Goal: Task Accomplishment & Management: Complete application form

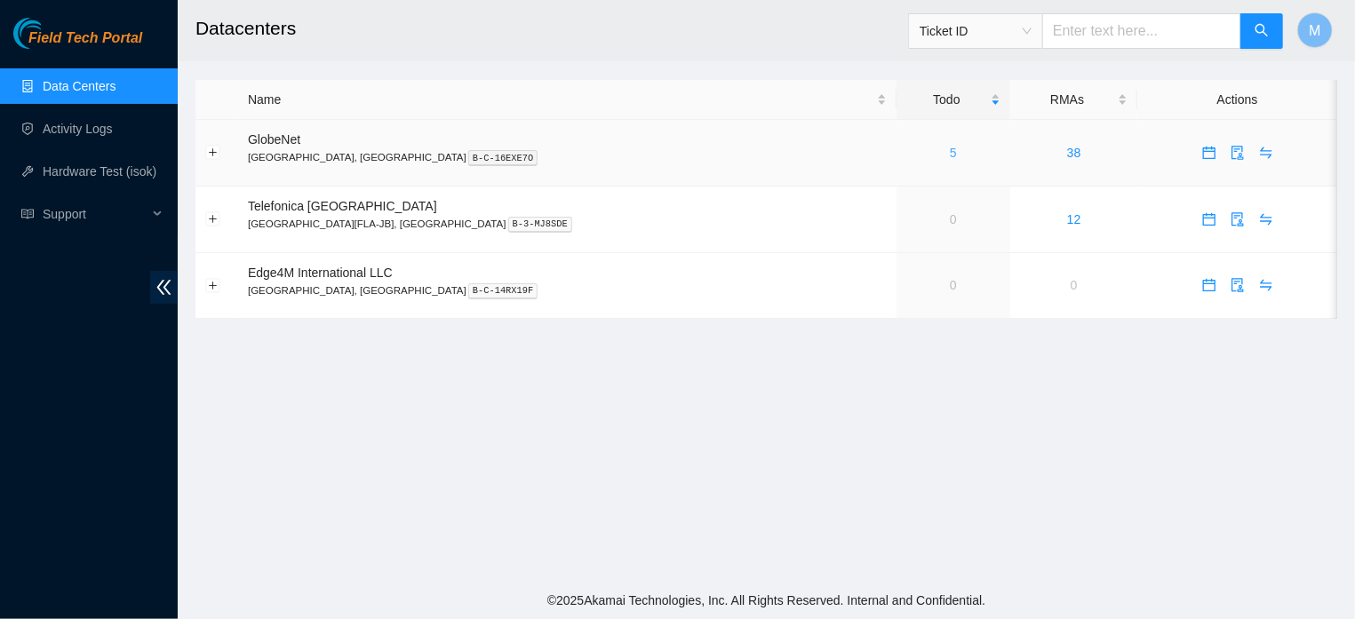
click at [950, 150] on link "5" at bounding box center [953, 153] width 7 height 14
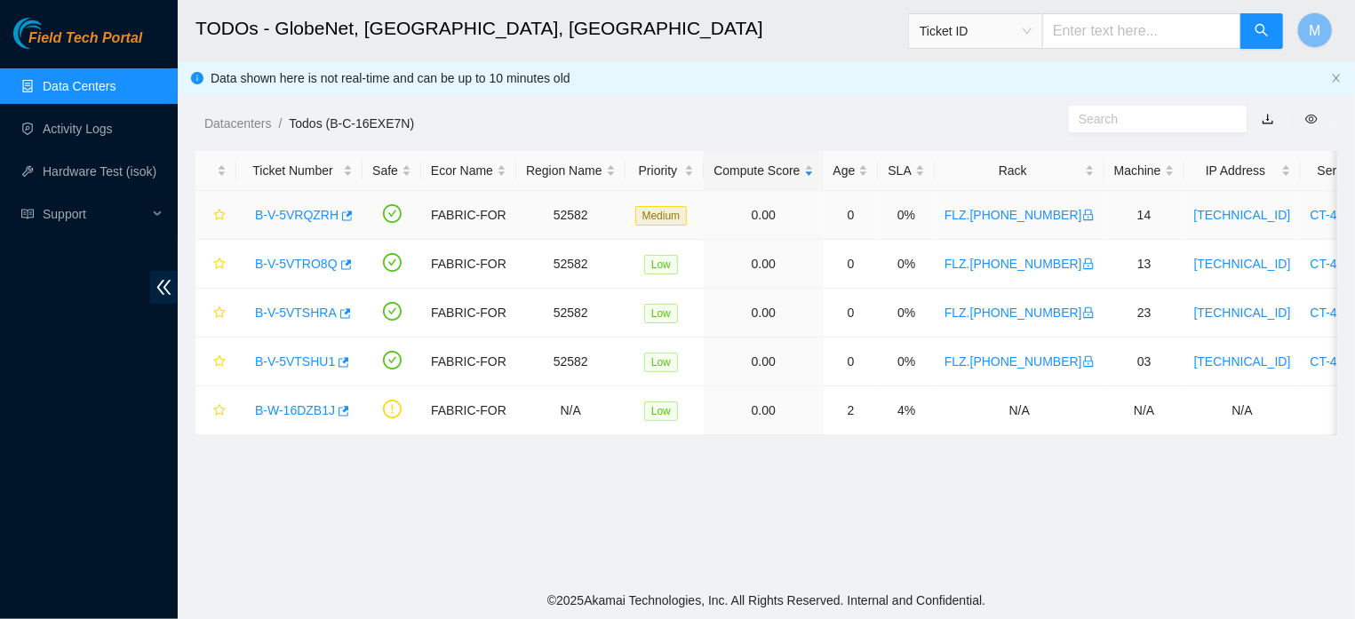
click at [282, 211] on link "B-V-5VRQZRH" at bounding box center [297, 215] width 84 height 14
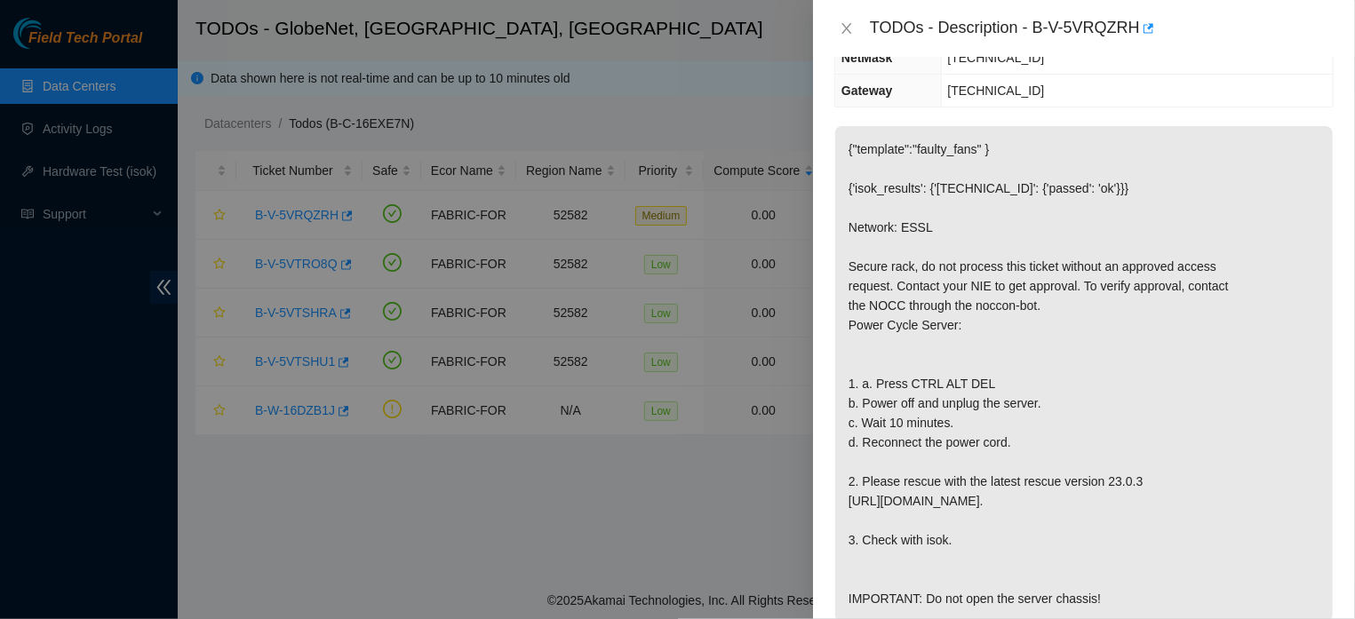
scroll to position [244, 0]
drag, startPoint x: 1344, startPoint y: 182, endPoint x: 1351, endPoint y: 291, distance: 108.6
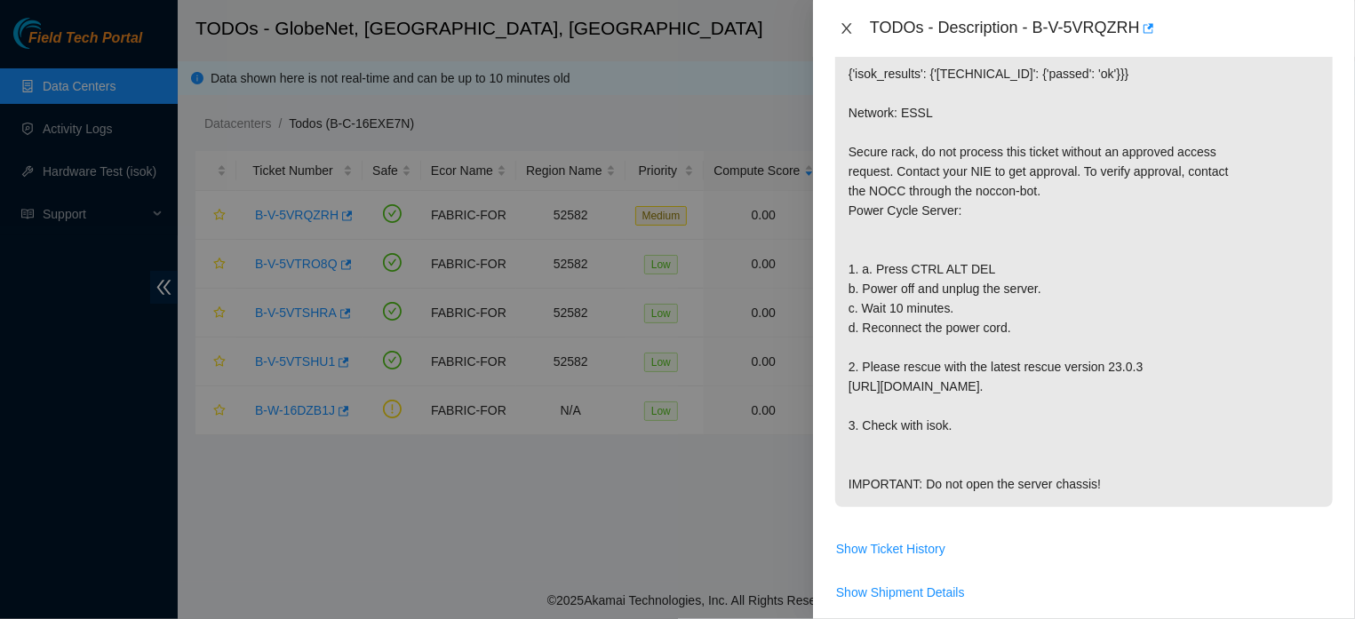
click at [842, 28] on icon "close" at bounding box center [847, 28] width 14 height 14
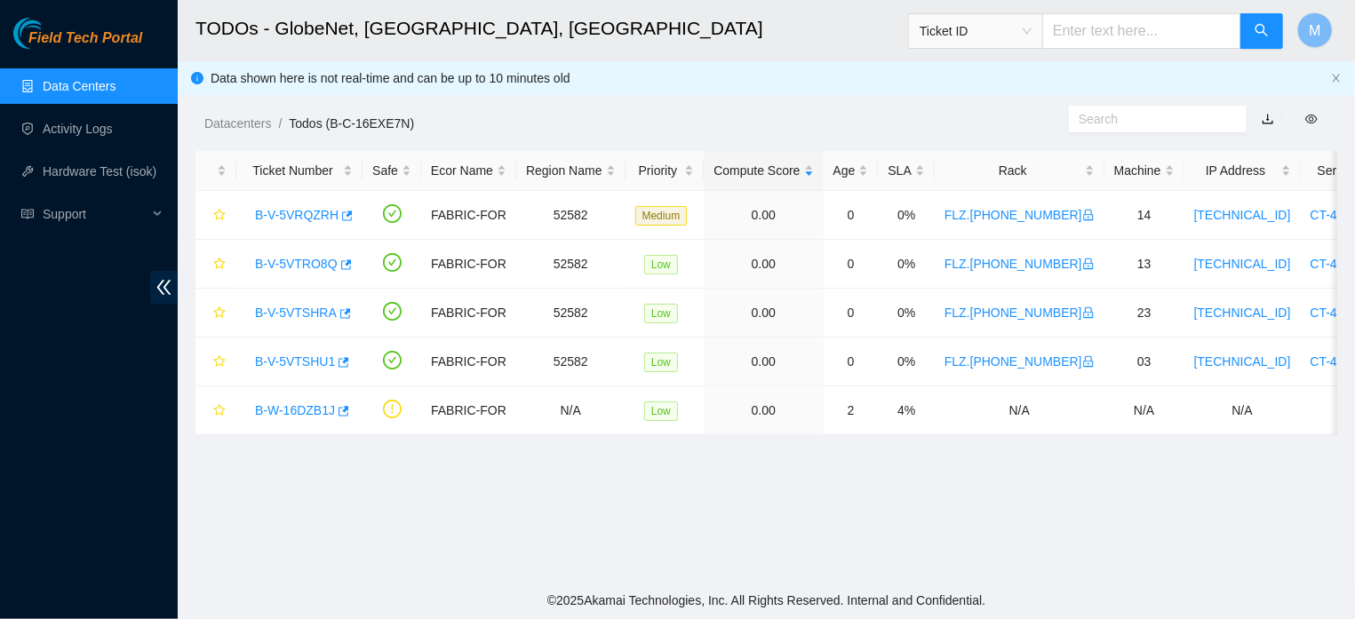
scroll to position [395, 0]
click at [295, 268] on link "B-V-5VTRO8Q" at bounding box center [296, 264] width 83 height 14
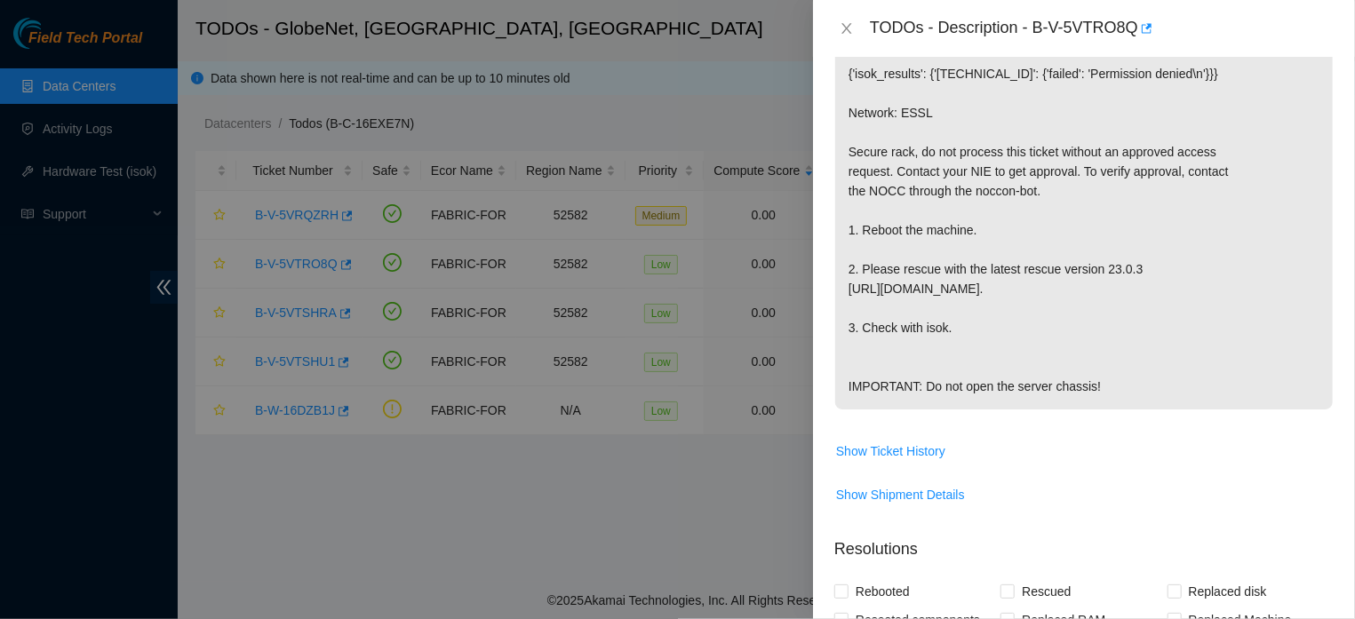
scroll to position [382, 0]
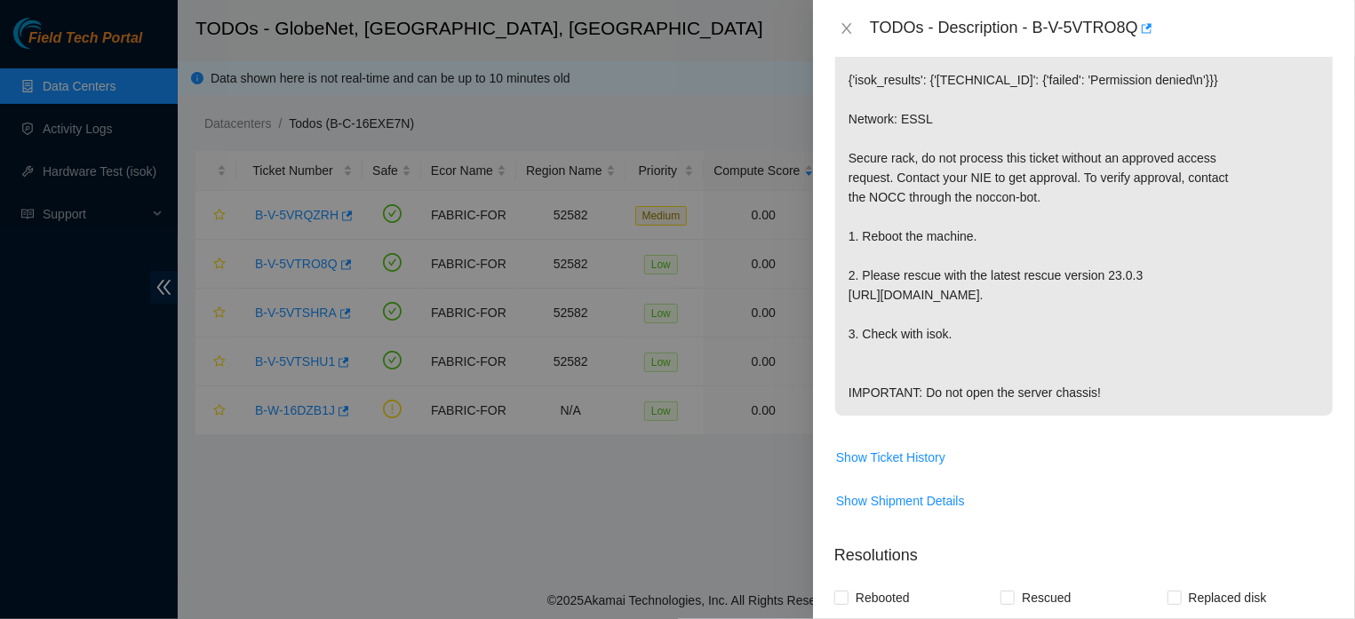
drag, startPoint x: 1337, startPoint y: 299, endPoint x: 1342, endPoint y: 248, distance: 50.8
click at [1342, 248] on div "Problem Type Hardware Sub Type Tier 1 - Secure Rack Number FLZ.02.02.19.05.08 M…" at bounding box center [1084, 338] width 542 height 562
click at [1259, 23] on div "TODOs - Description - B-V-5VTRO8Q" at bounding box center [1102, 28] width 464 height 28
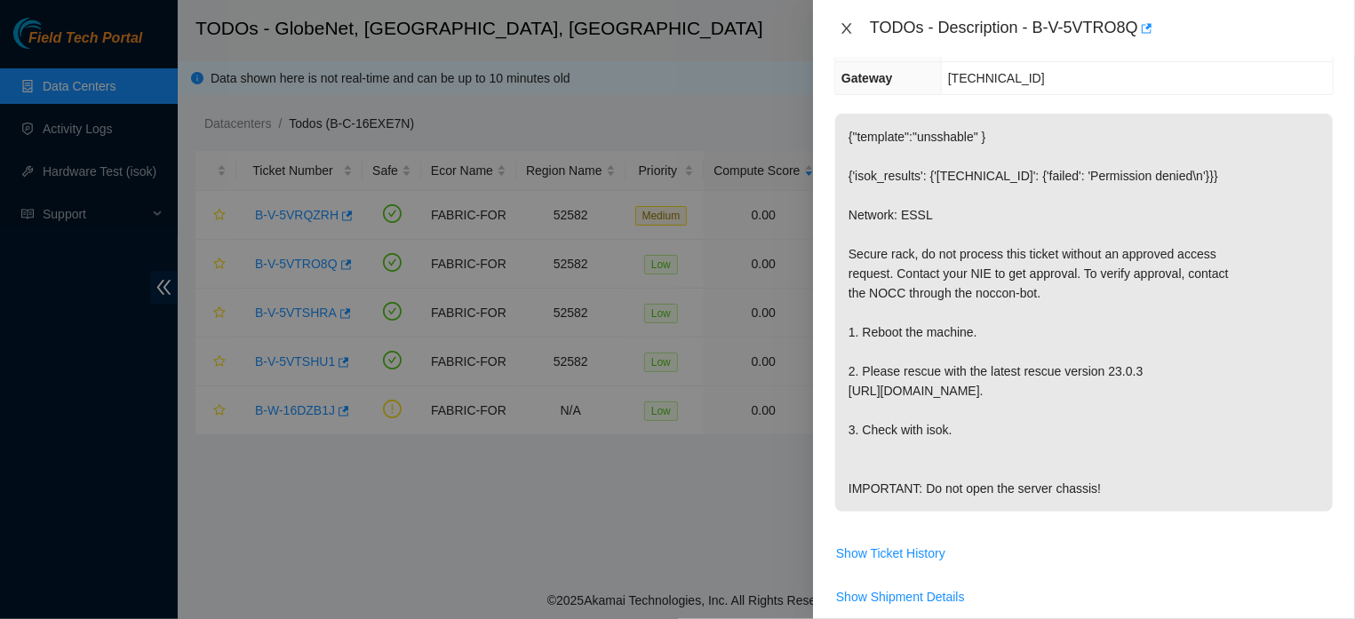
click at [839, 22] on button "Close" at bounding box center [846, 28] width 25 height 17
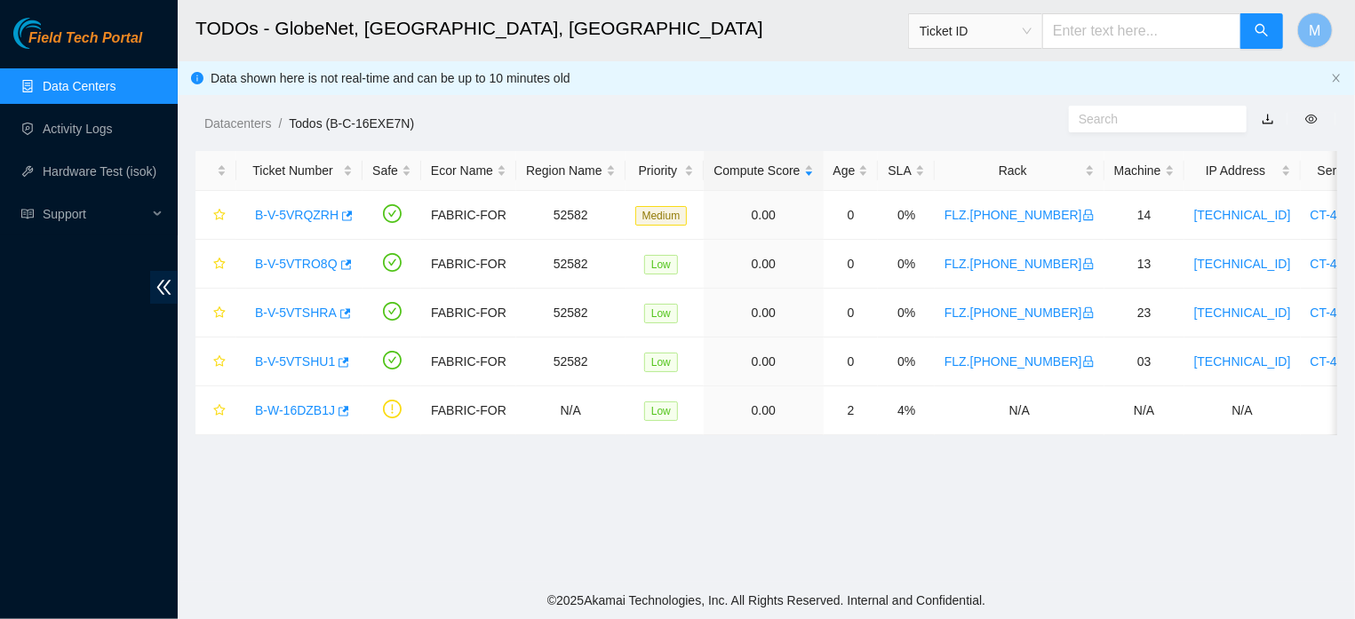
scroll to position [325, 0]
click at [275, 317] on link "B-V-5VTSHRA" at bounding box center [296, 313] width 82 height 14
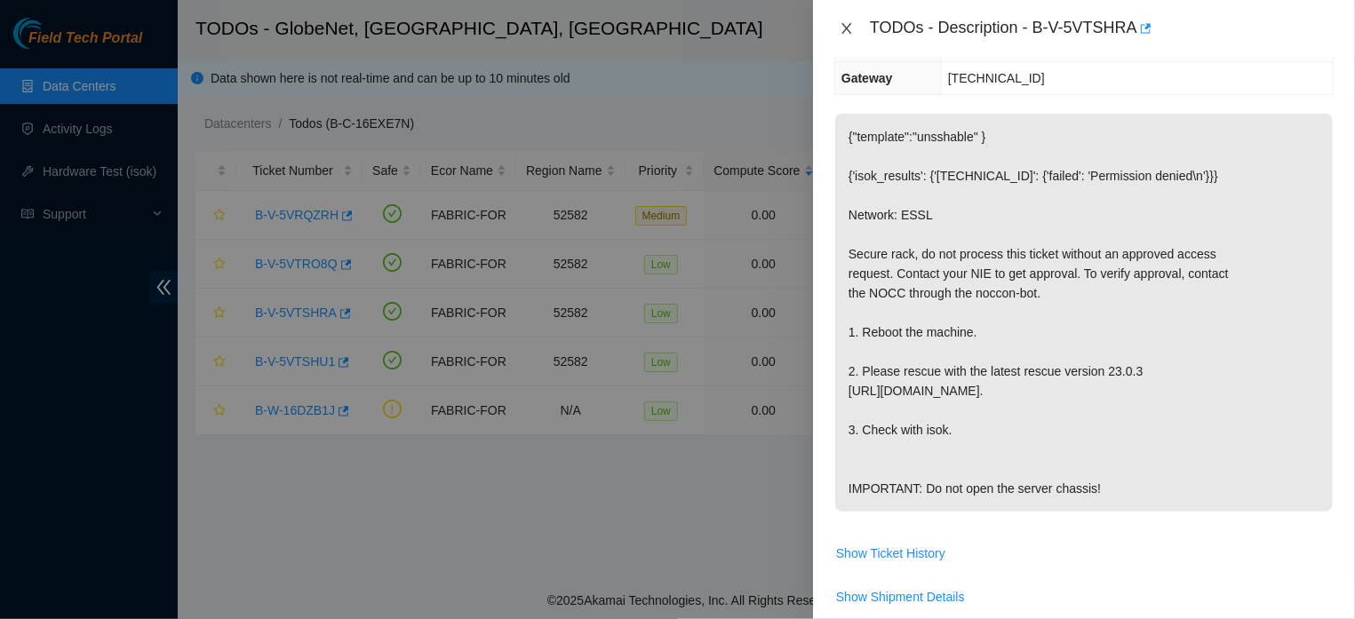
scroll to position [247, 0]
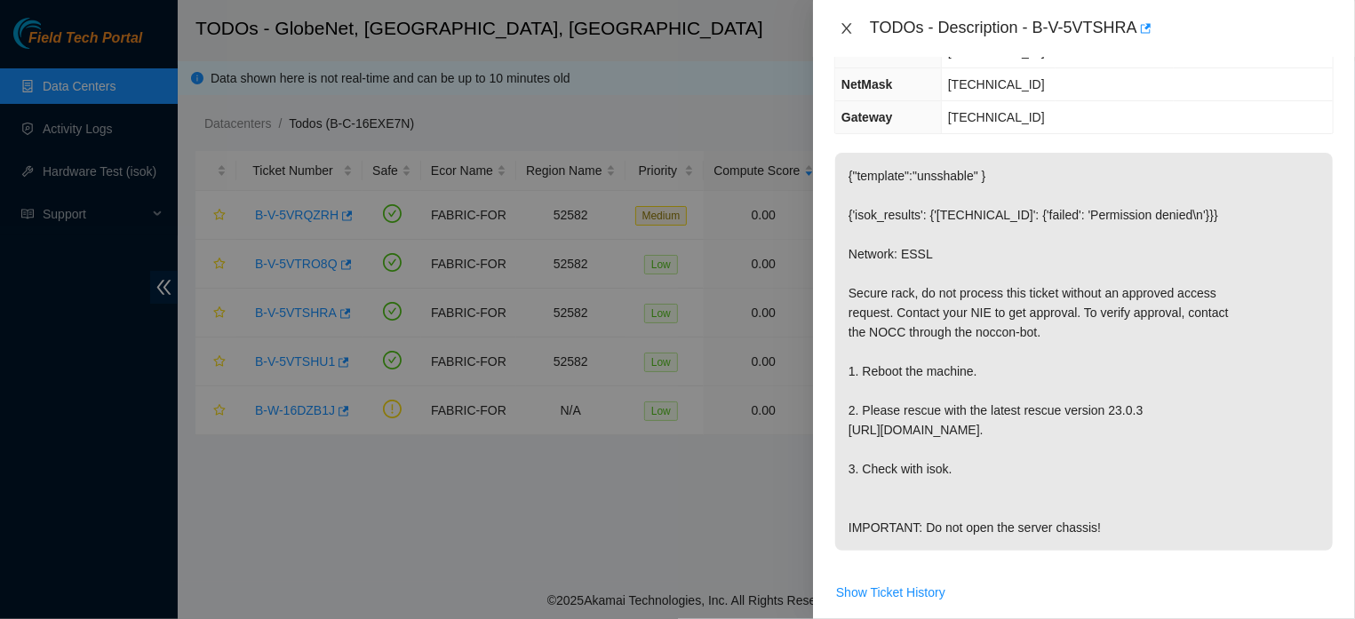
click at [844, 32] on icon "close" at bounding box center [847, 28] width 14 height 14
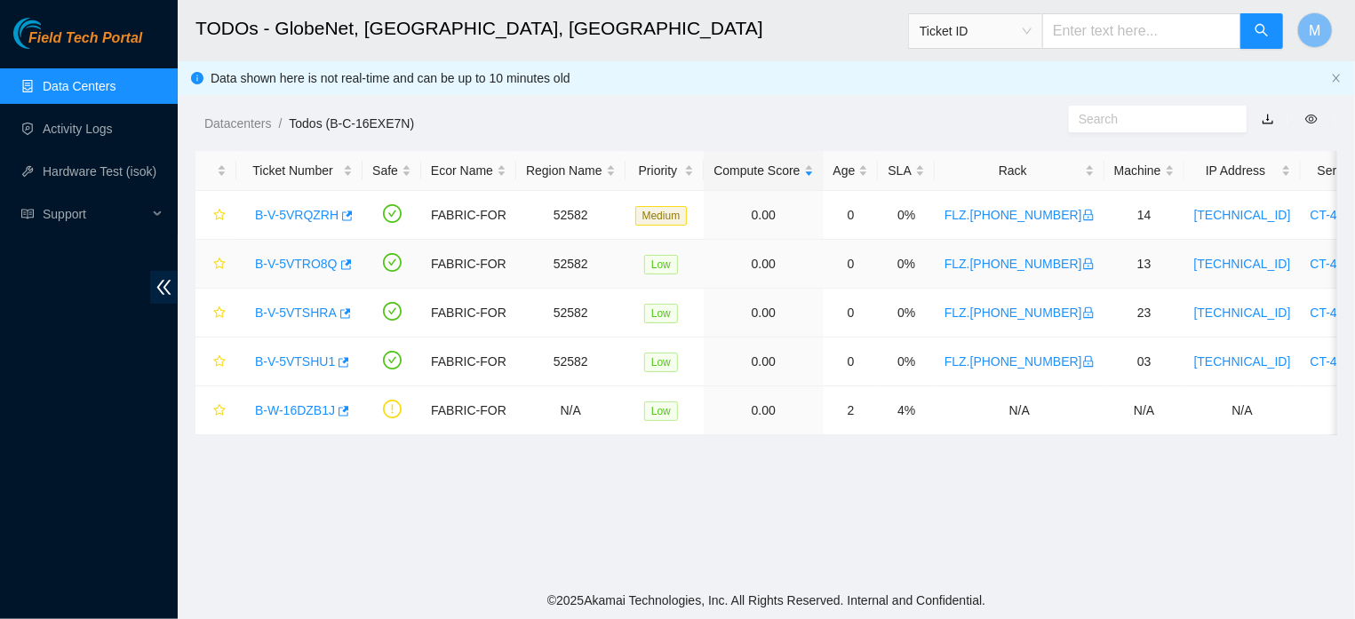
scroll to position [286, 0]
click at [311, 315] on link "B-V-5VTSHRA" at bounding box center [296, 313] width 82 height 14
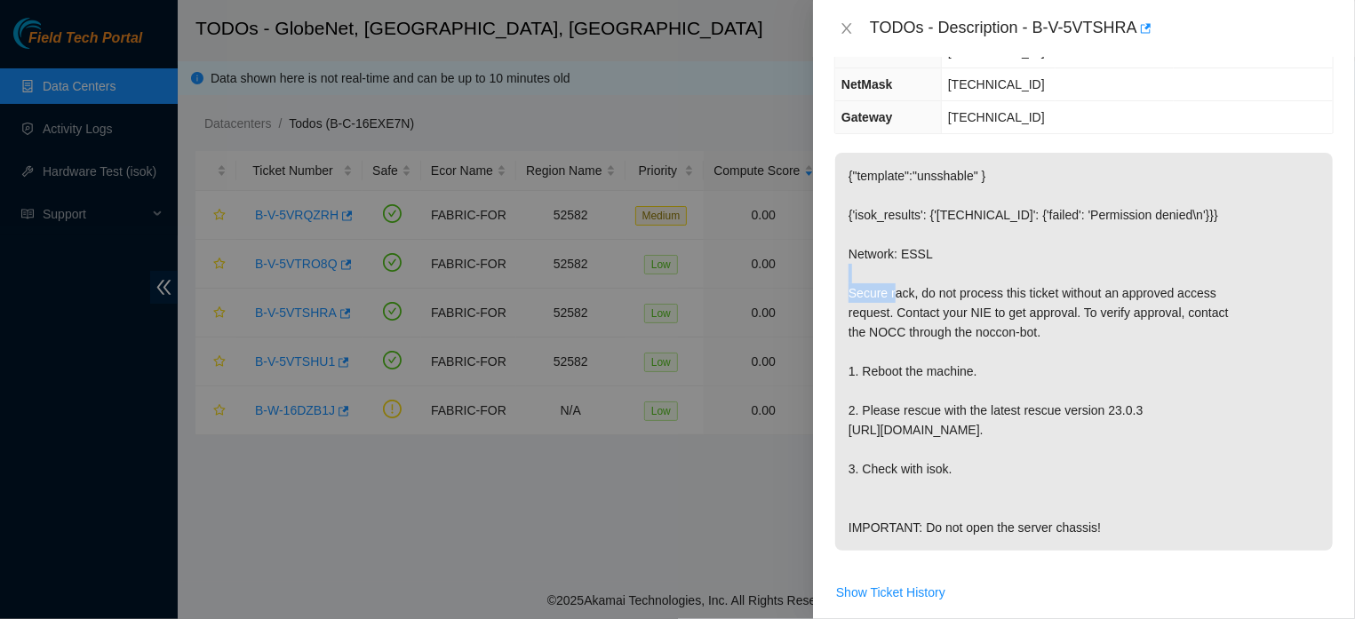
scroll to position [209, 0]
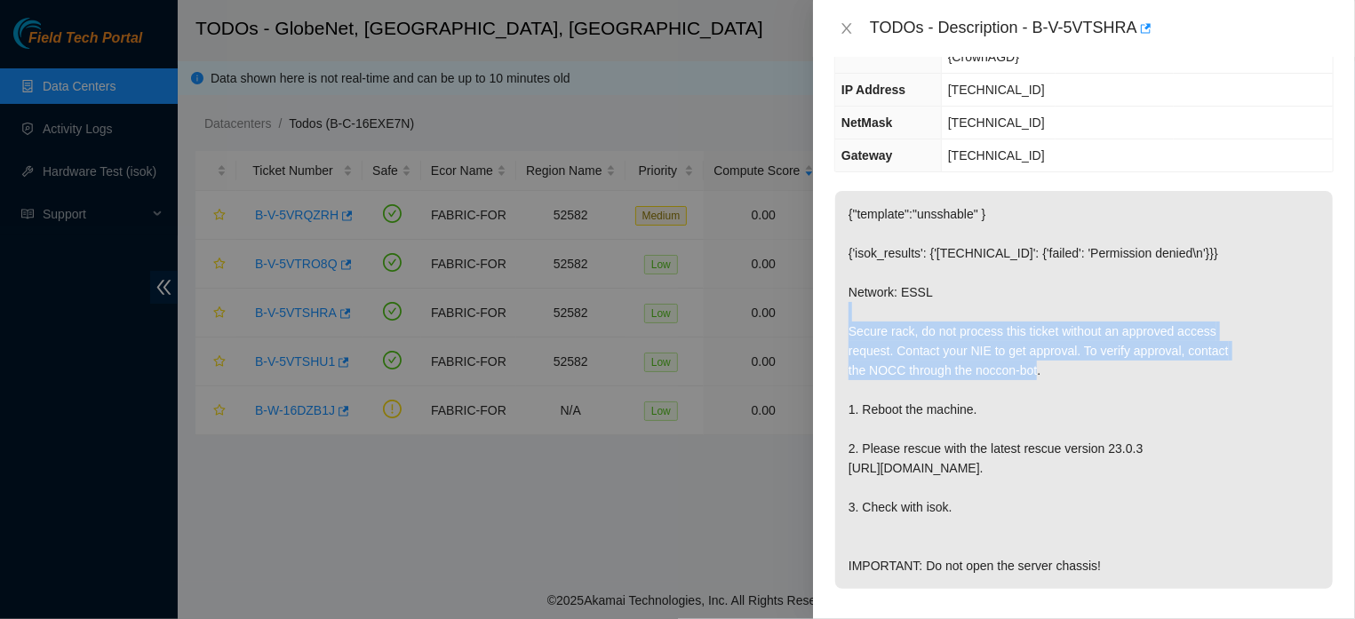
drag, startPoint x: 901, startPoint y: 341, endPoint x: 1069, endPoint y: 370, distance: 170.3
click at [1069, 370] on p "{"template":"unsshable" } {'isok_results': {'23.12.41.122': {'failed': 'Permiss…" at bounding box center [1084, 390] width 498 height 398
copy p "ecure rack, do not process this ticket without an approved access request. Cont…"
click at [842, 28] on icon "close" at bounding box center [847, 28] width 14 height 14
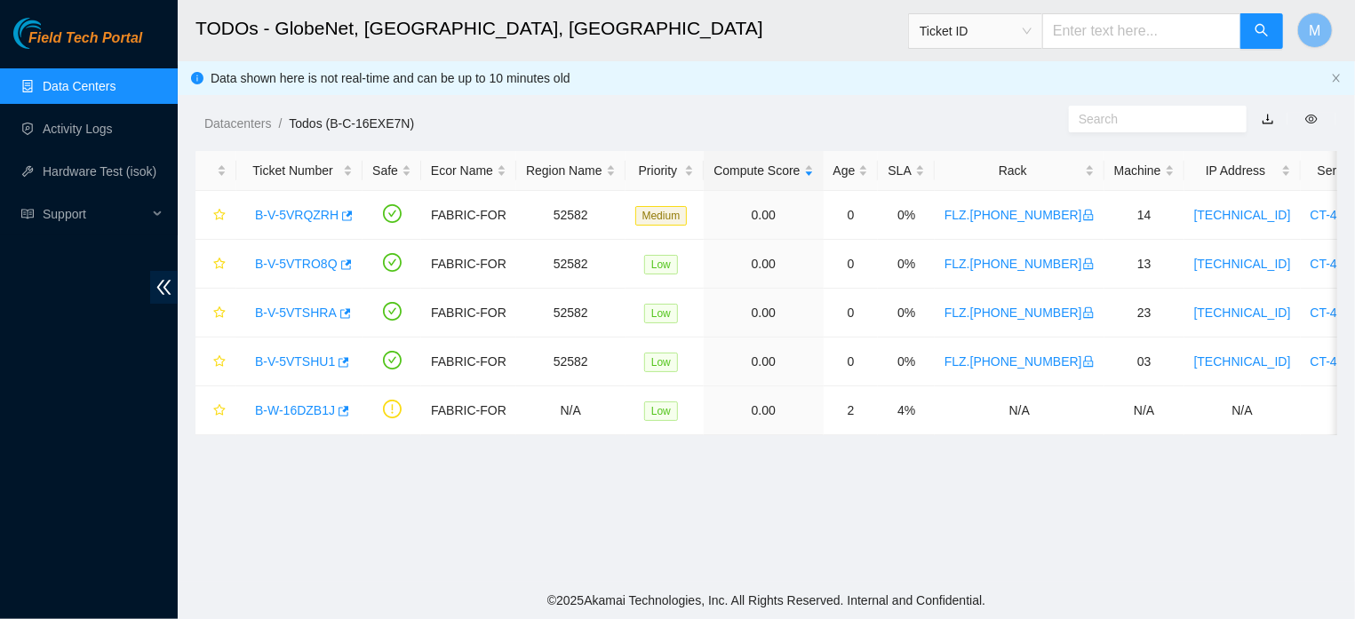
scroll to position [267, 0]
click at [283, 360] on link "B-V-5VTSHU1" at bounding box center [295, 362] width 80 height 14
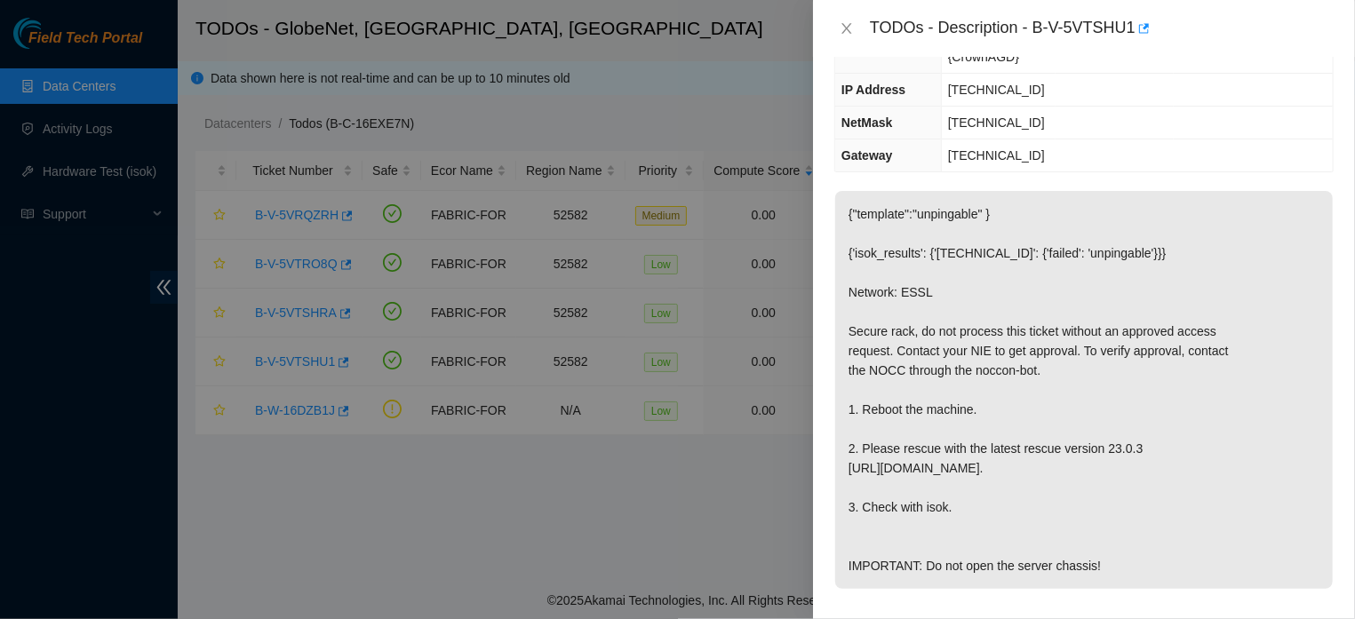
scroll to position [150, 0]
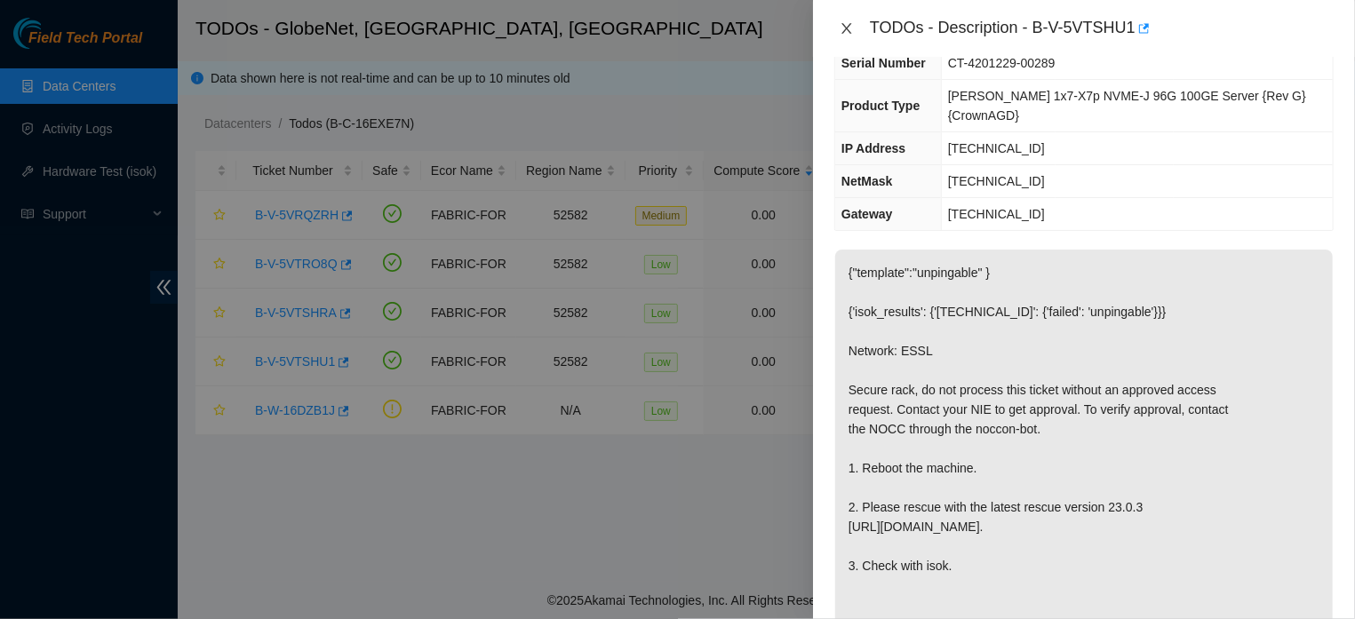
click at [848, 28] on icon "close" at bounding box center [847, 28] width 14 height 14
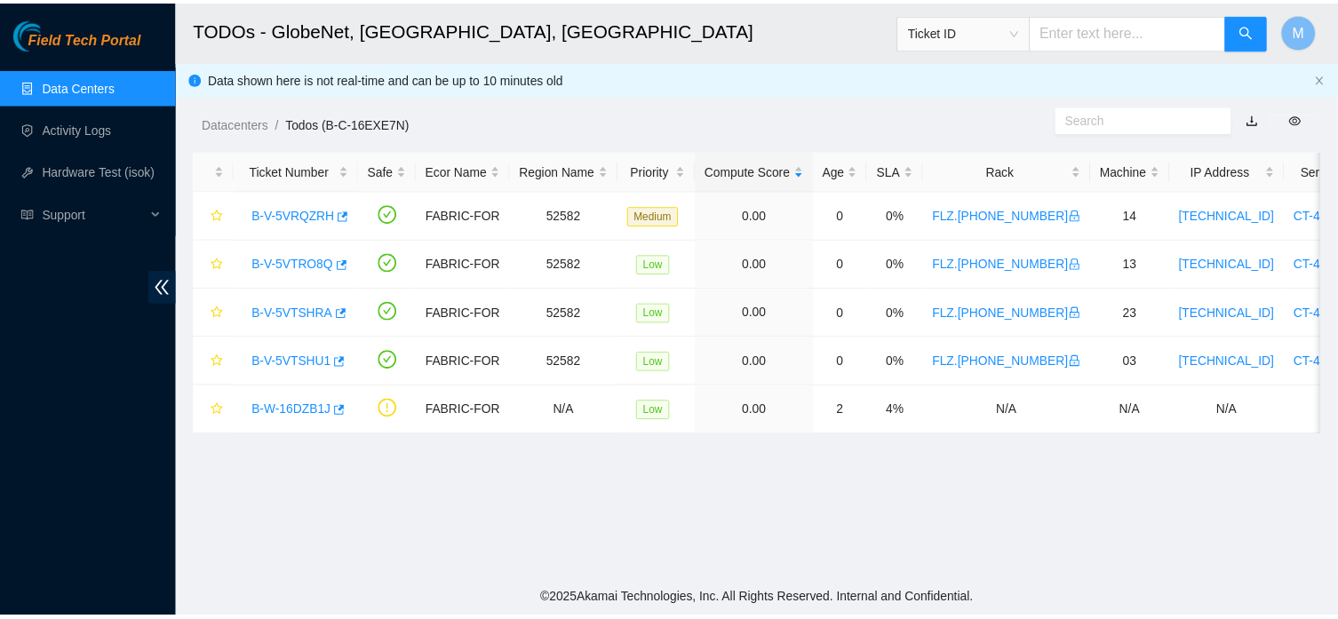
scroll to position [189, 0]
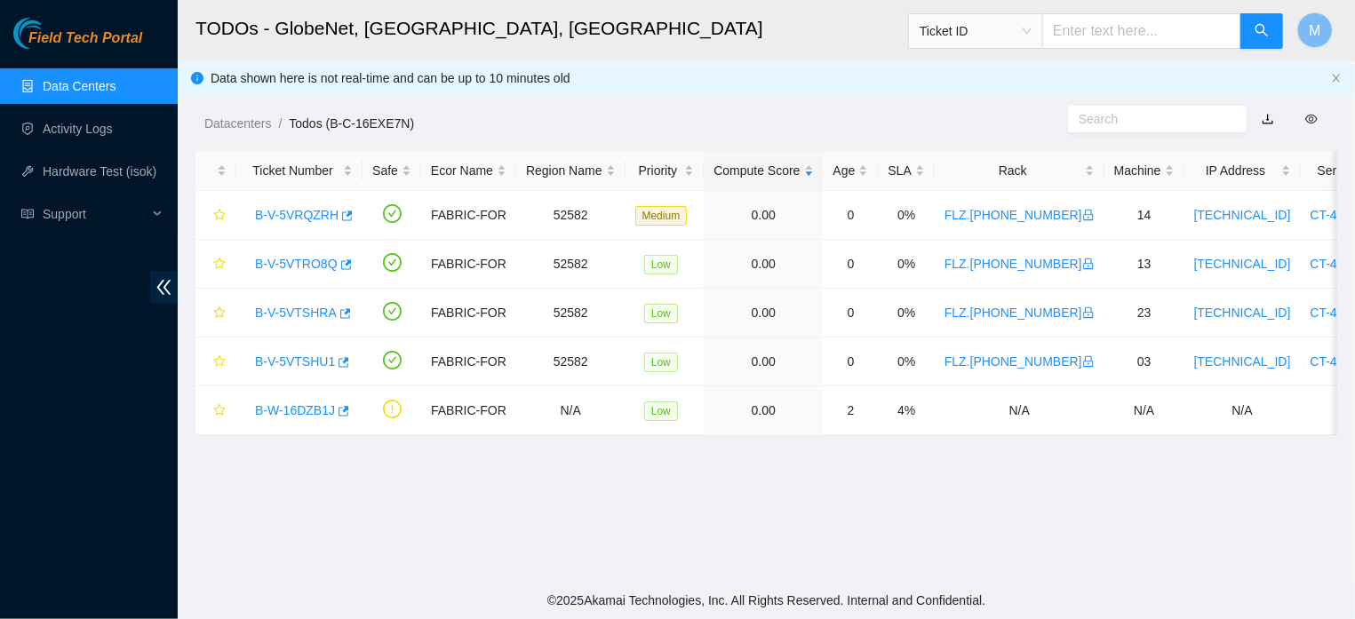
click at [71, 92] on link "Data Centers" at bounding box center [79, 86] width 73 height 14
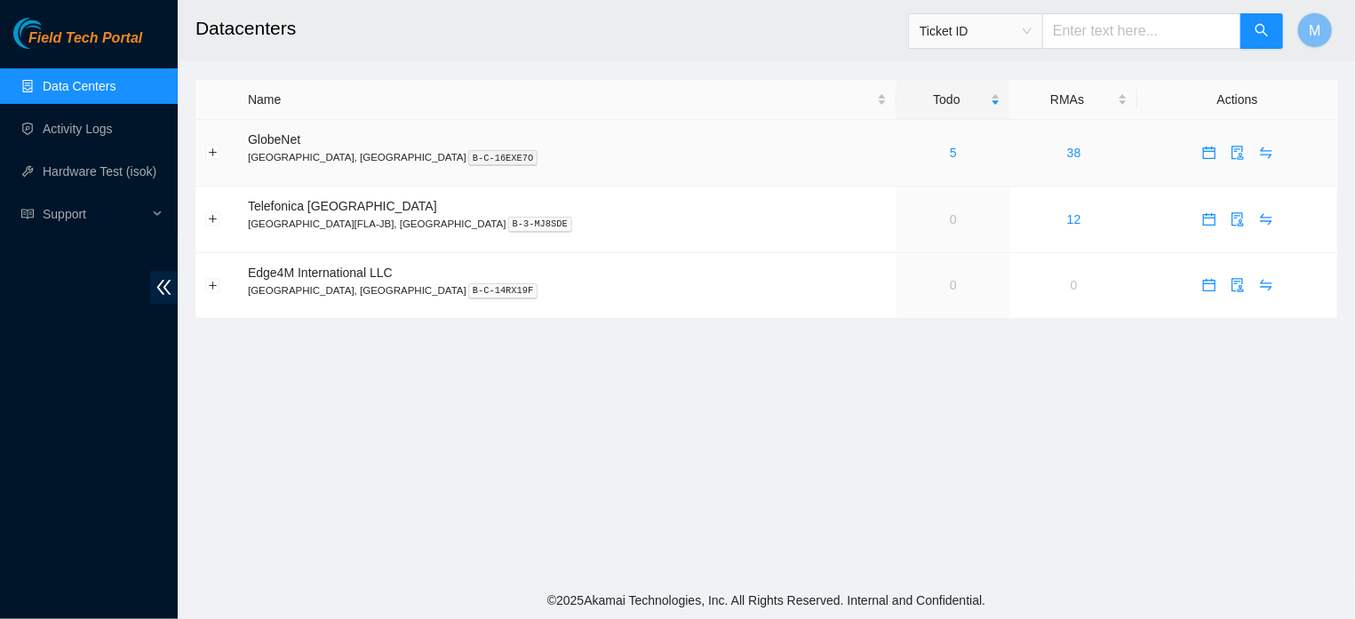
click at [1196, 151] on span "calendar" at bounding box center [1209, 153] width 27 height 14
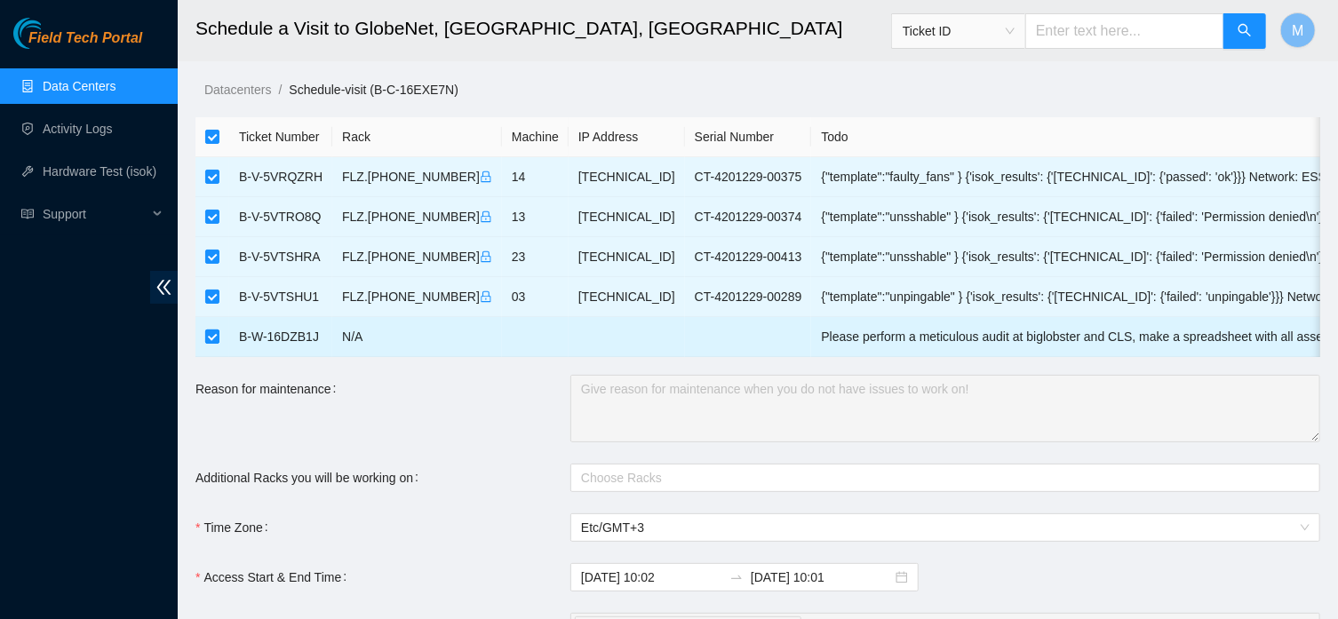
click at [211, 340] on input "checkbox" at bounding box center [212, 337] width 14 height 14
checkbox input "false"
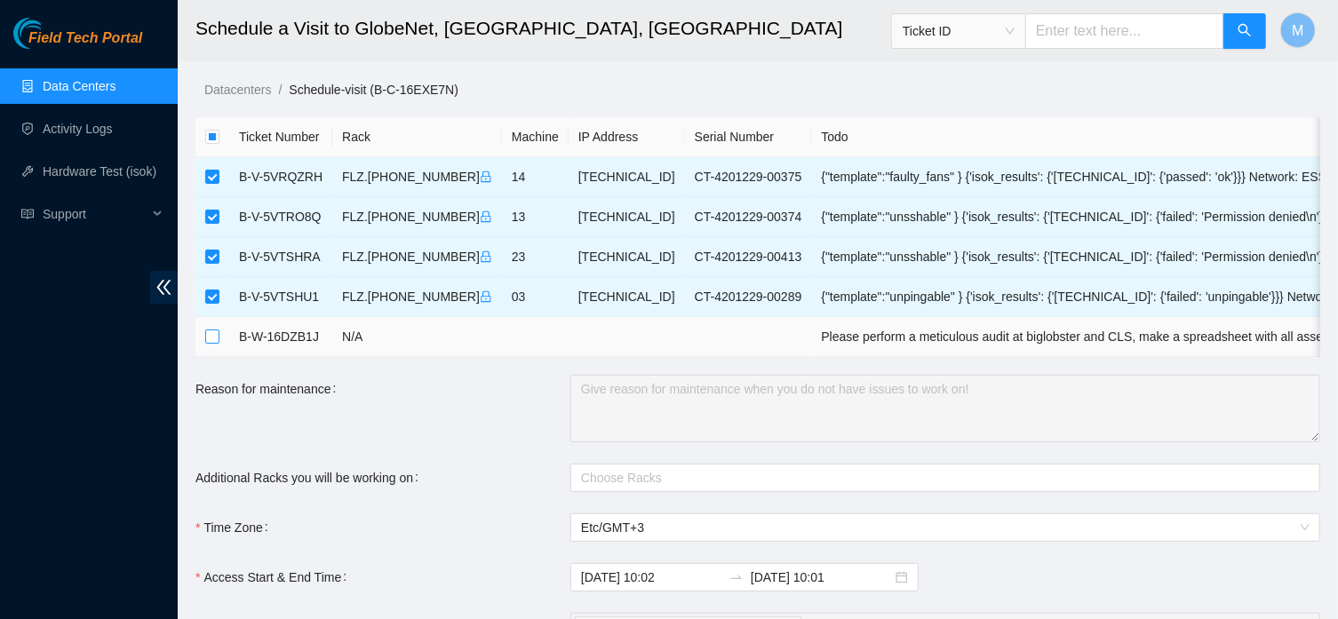
checkbox input "false"
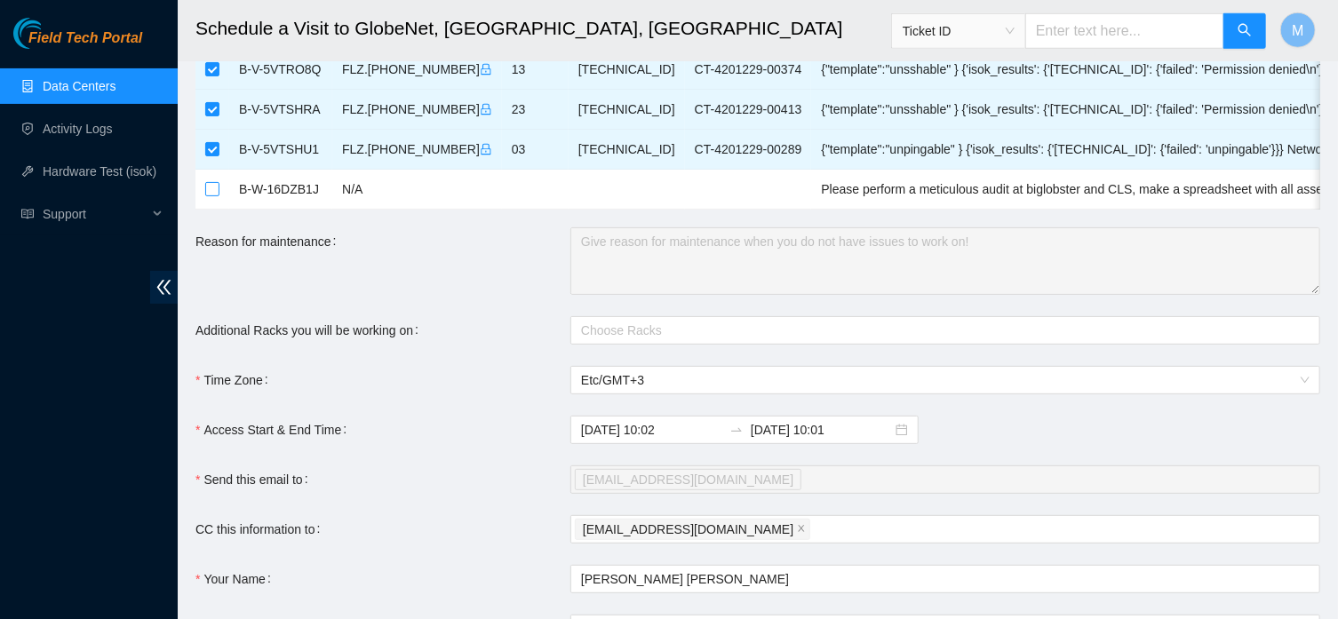
scroll to position [157, 0]
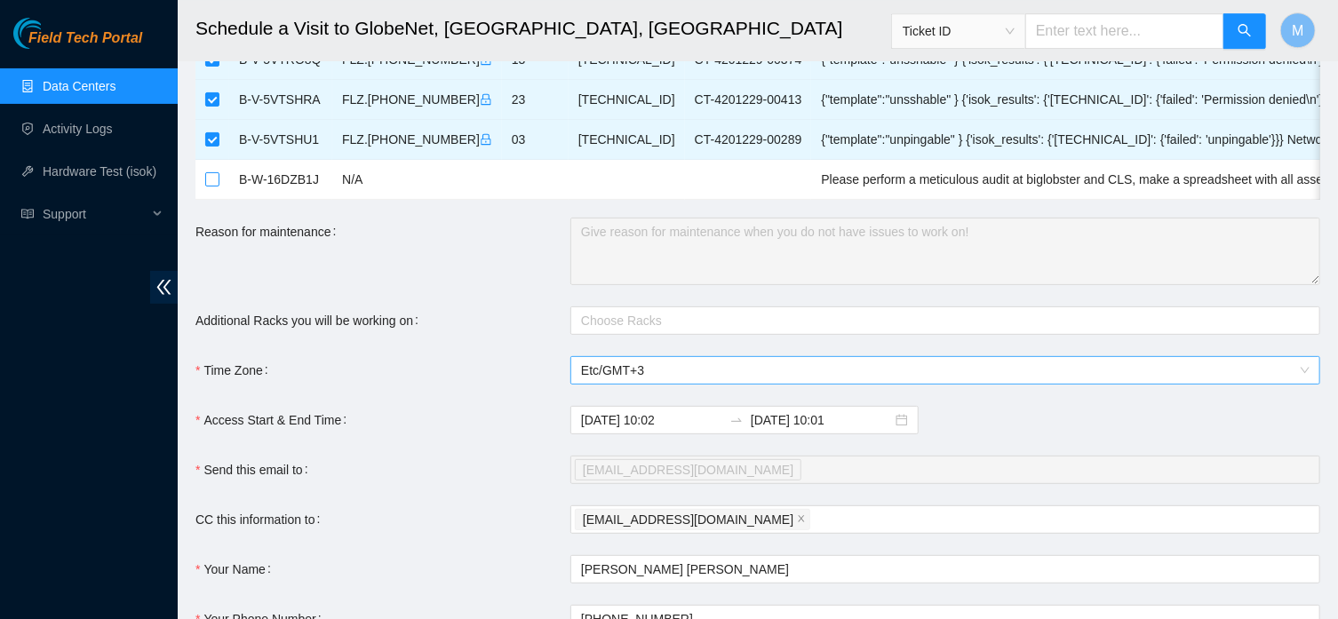
click at [729, 384] on span "Etc/GMT+3" at bounding box center [945, 370] width 729 height 27
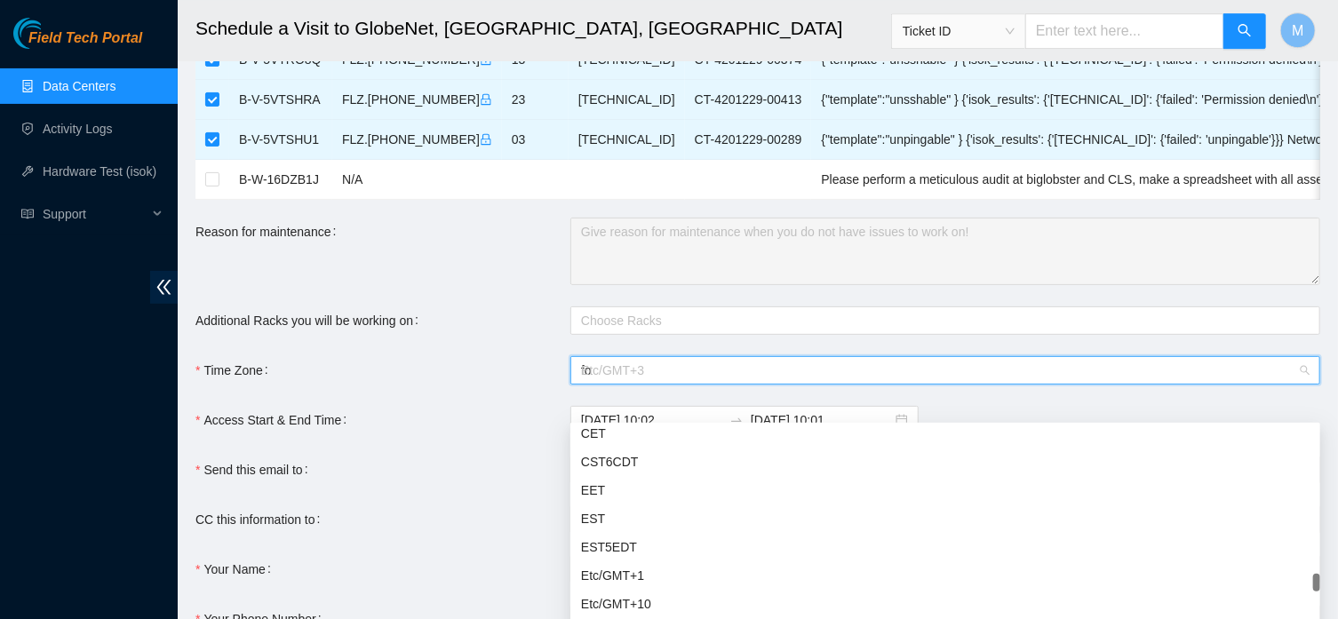
type input "for"
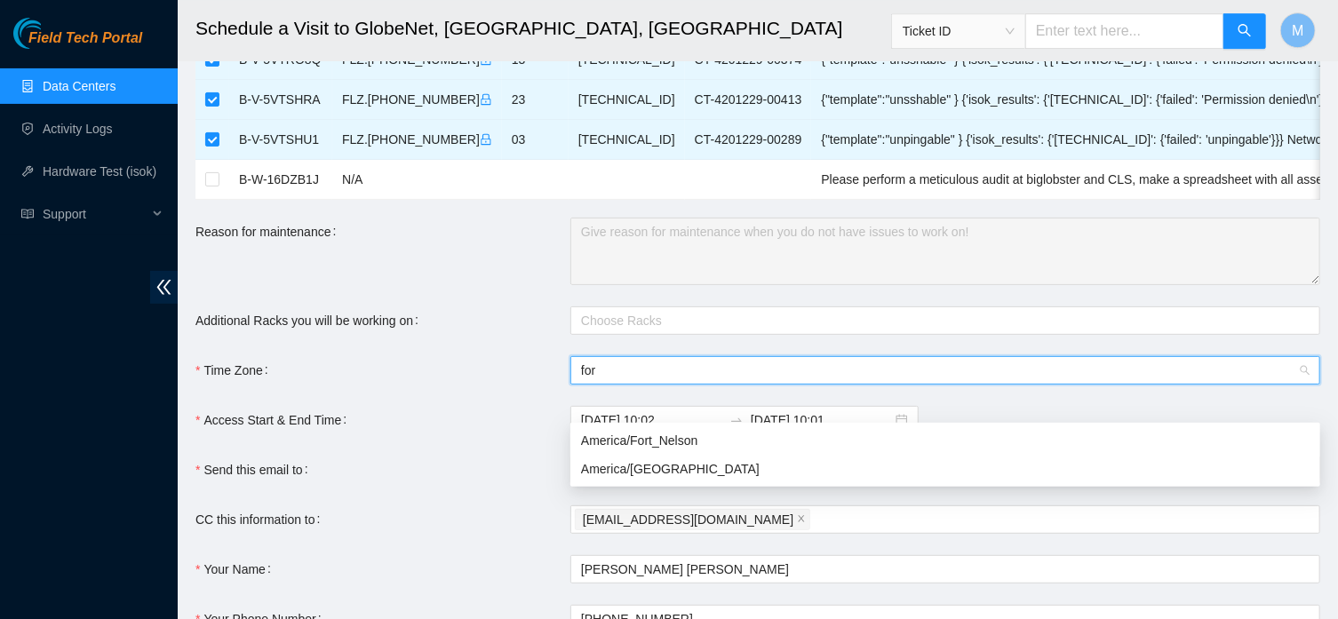
scroll to position [0, 0]
click at [680, 467] on div "America/Fortaleza" at bounding box center [945, 469] width 729 height 20
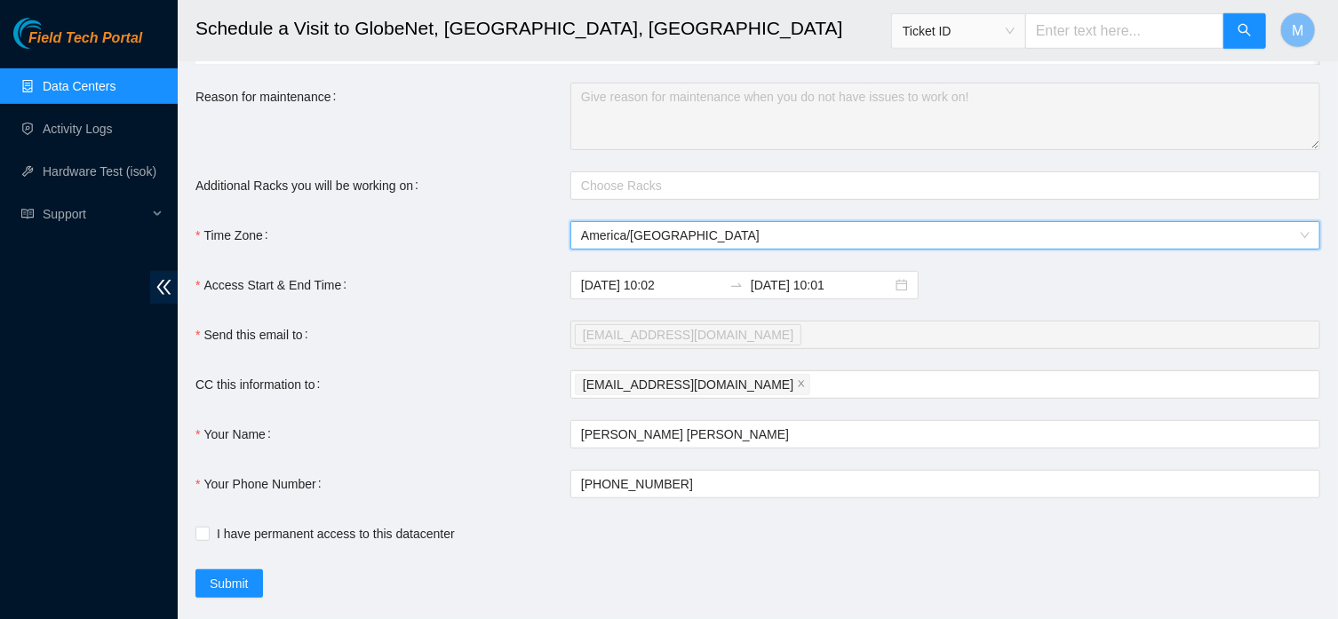
scroll to position [329, 0]
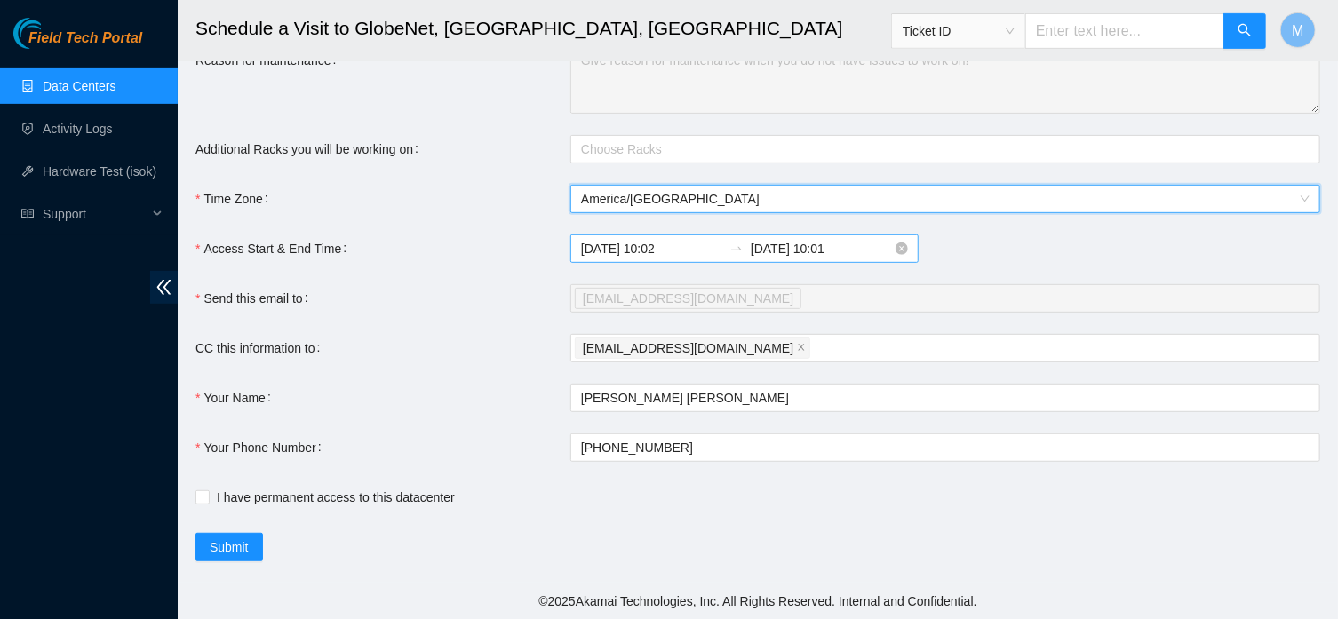
click at [682, 259] on input "2025-09-19 10:02" at bounding box center [651, 249] width 141 height 20
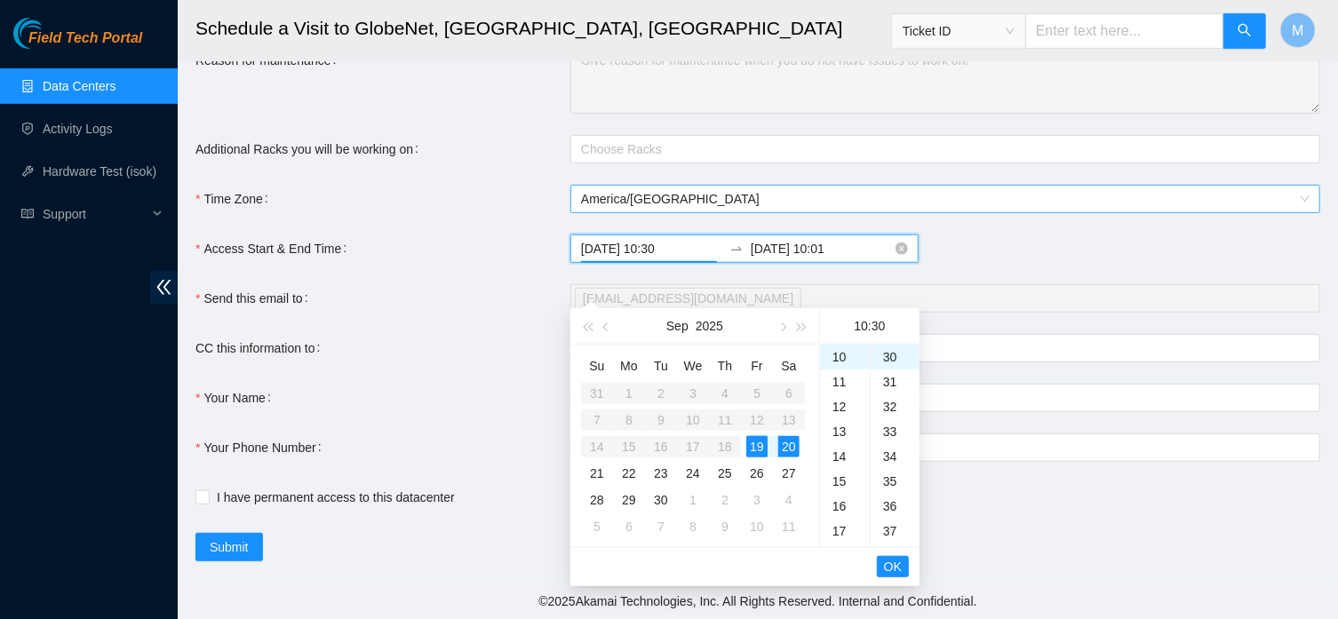
scroll to position [746, 0]
type input "2025-09-19 10:30"
click at [807, 259] on input "2025-09-20 10:01" at bounding box center [821, 249] width 141 height 20
type input "2025-09-19 10:01"
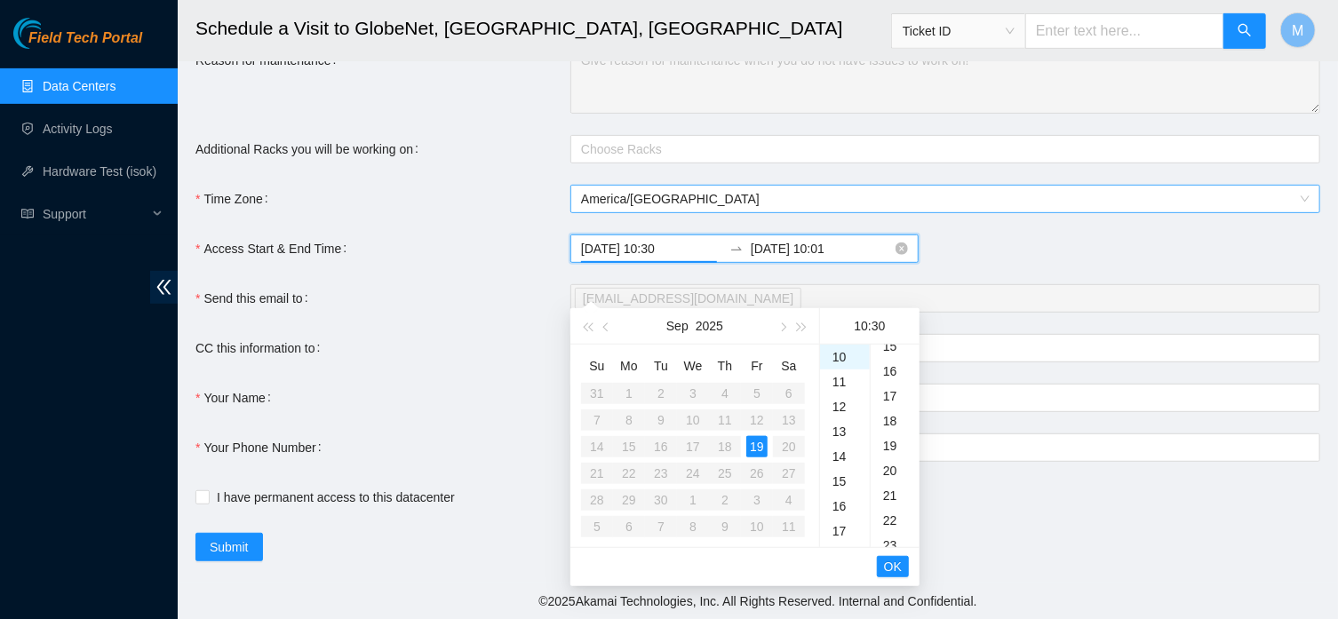
click at [652, 259] on input "2025-09-19 10:30" at bounding box center [651, 249] width 141 height 20
type input "2025-09-19 08:00"
click at [852, 259] on input "2025-09-19 10:01" at bounding box center [821, 249] width 141 height 20
type input "2025-09-19 15:00"
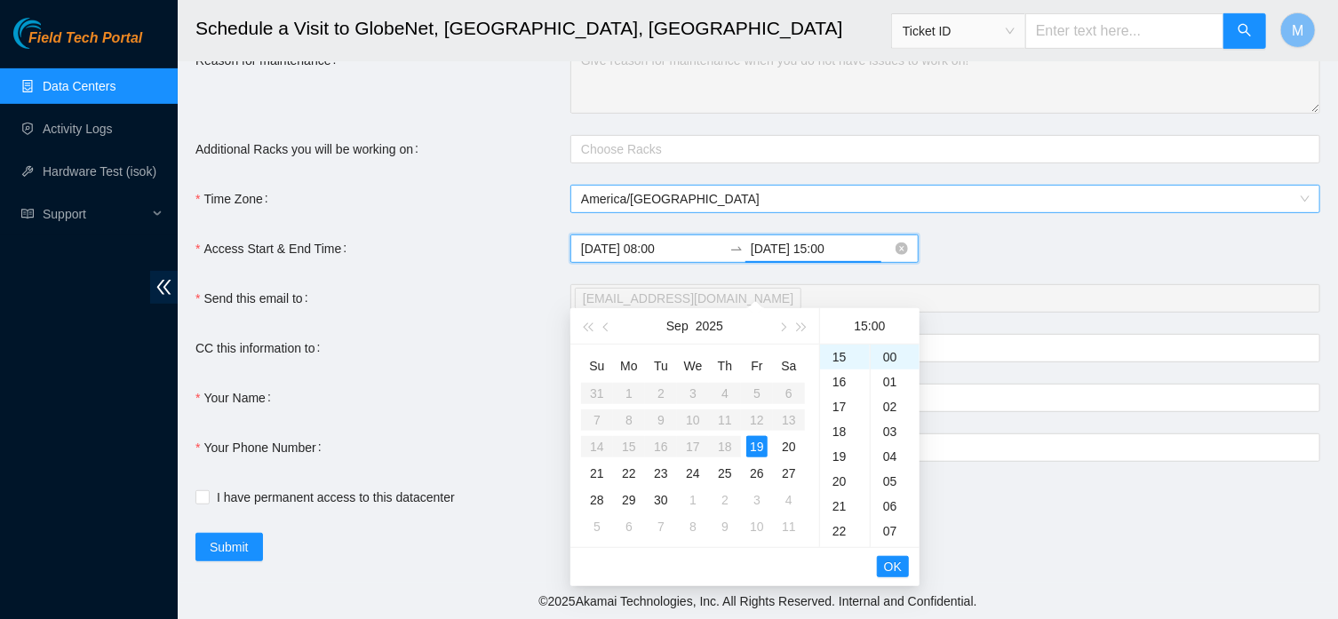
click at [663, 259] on input "2025-09-19 08:00" at bounding box center [651, 249] width 141 height 20
click at [899, 565] on span "OK" at bounding box center [893, 567] width 18 height 20
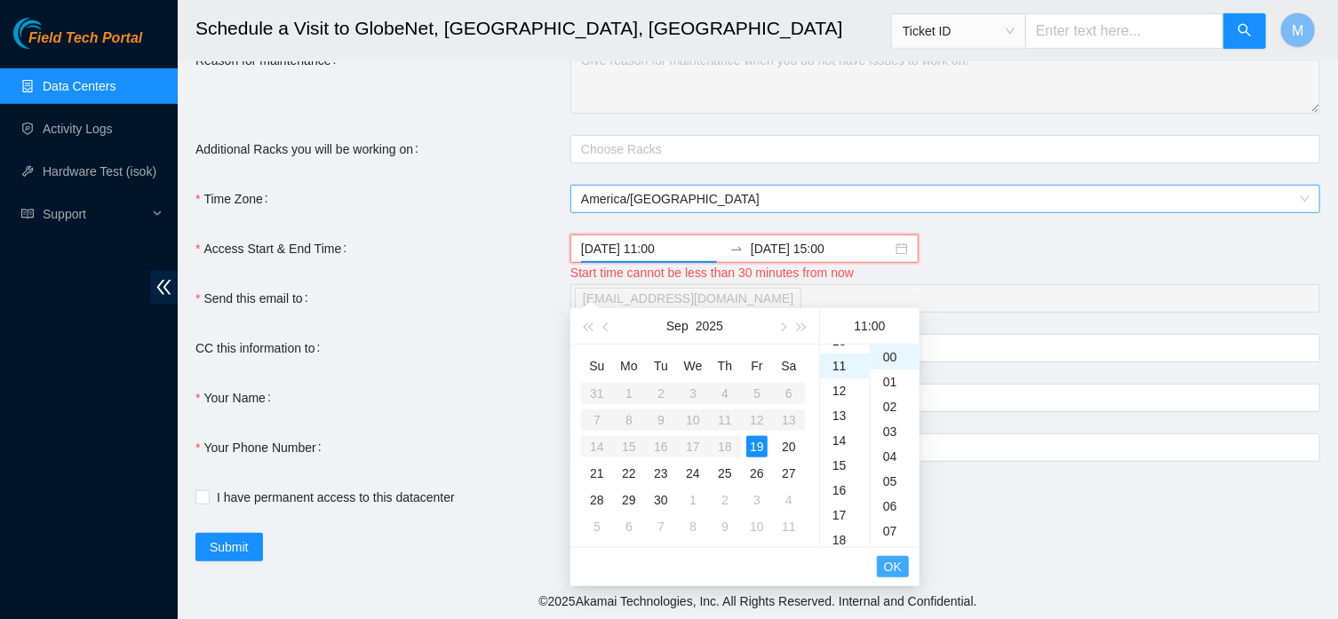
scroll to position [274, 0]
type input "2025-09-19 11:00"
click at [823, 259] on input "2025-09-19 15:00" at bounding box center [821, 249] width 141 height 20
click at [899, 563] on span "OK" at bounding box center [893, 567] width 18 height 20
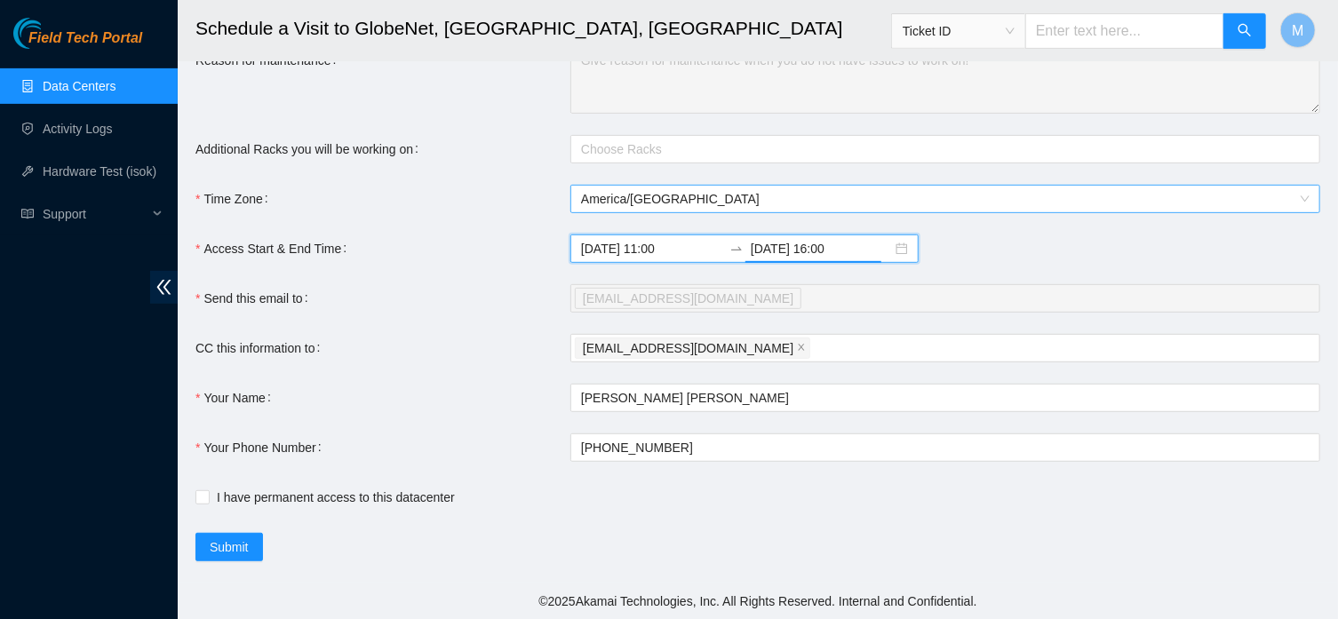
type input "2025-09-19 16:00"
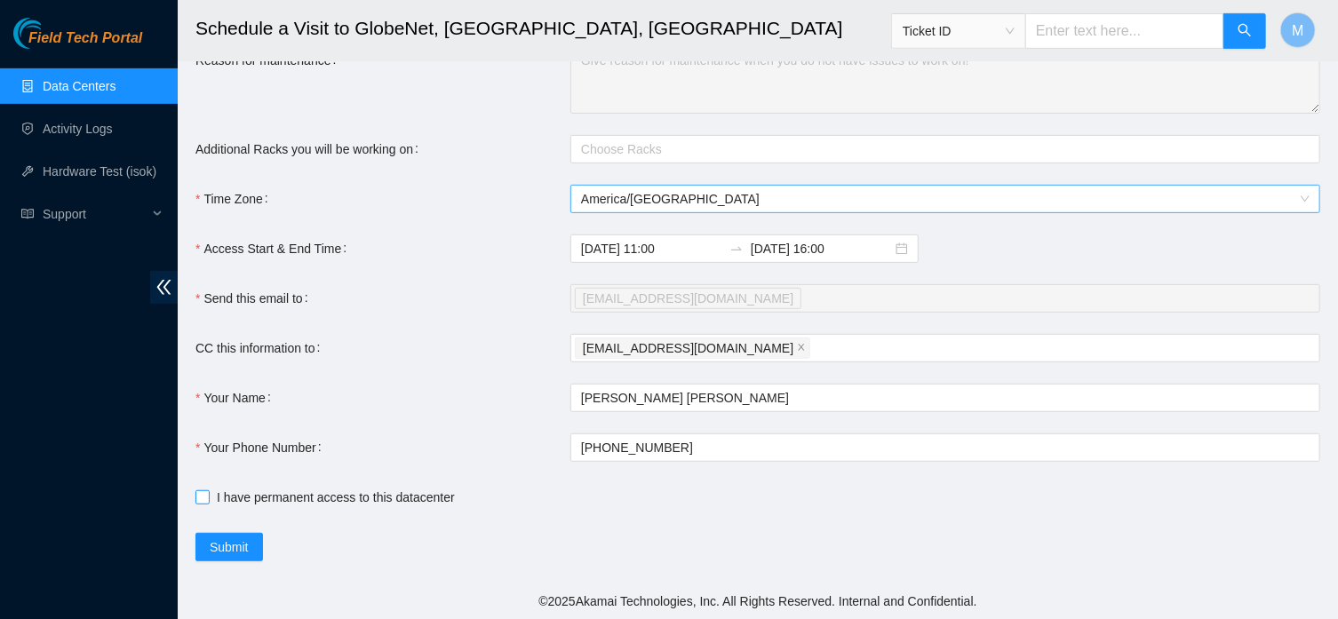
click at [196, 503] on input "I have permanent access to this datacenter" at bounding box center [201, 497] width 12 height 12
checkbox input "true"
click at [227, 557] on span "Submit" at bounding box center [229, 548] width 39 height 20
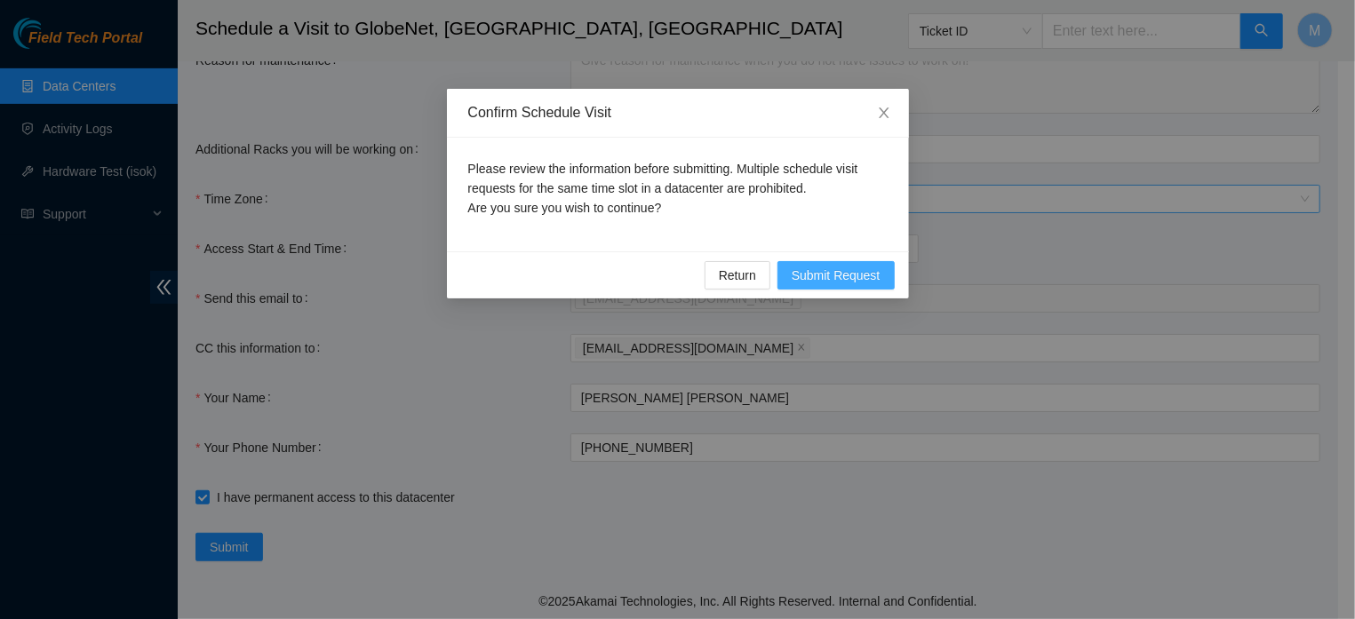
click at [852, 266] on button "Submit Request" at bounding box center [836, 275] width 117 height 28
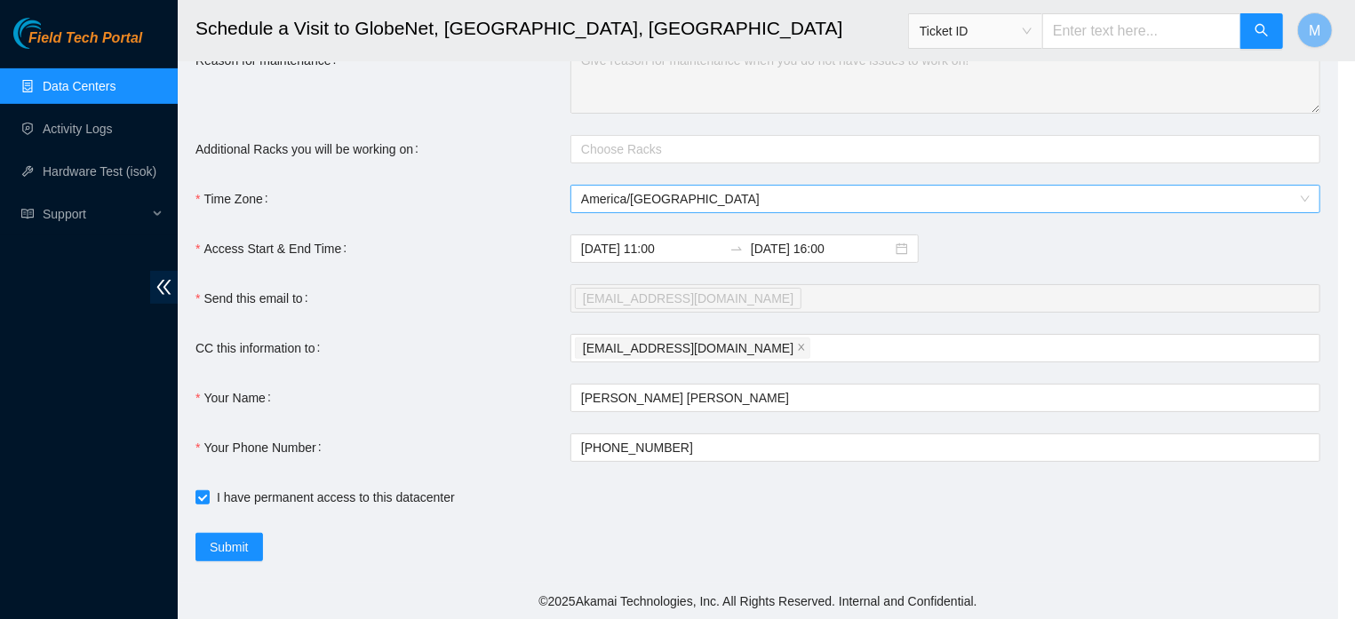
type input "2025-09-19 10:05"
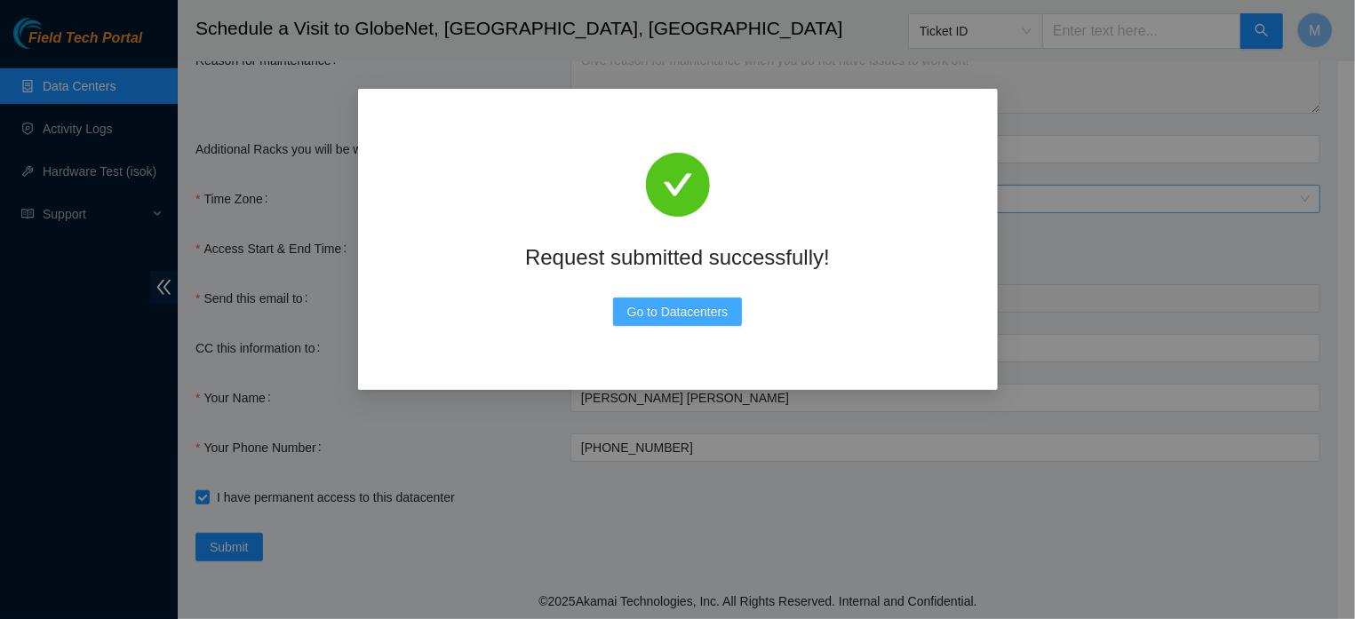
click at [705, 314] on span "Go to Datacenters" at bounding box center [677, 312] width 101 height 20
